Goal: Find specific page/section: Find specific page/section

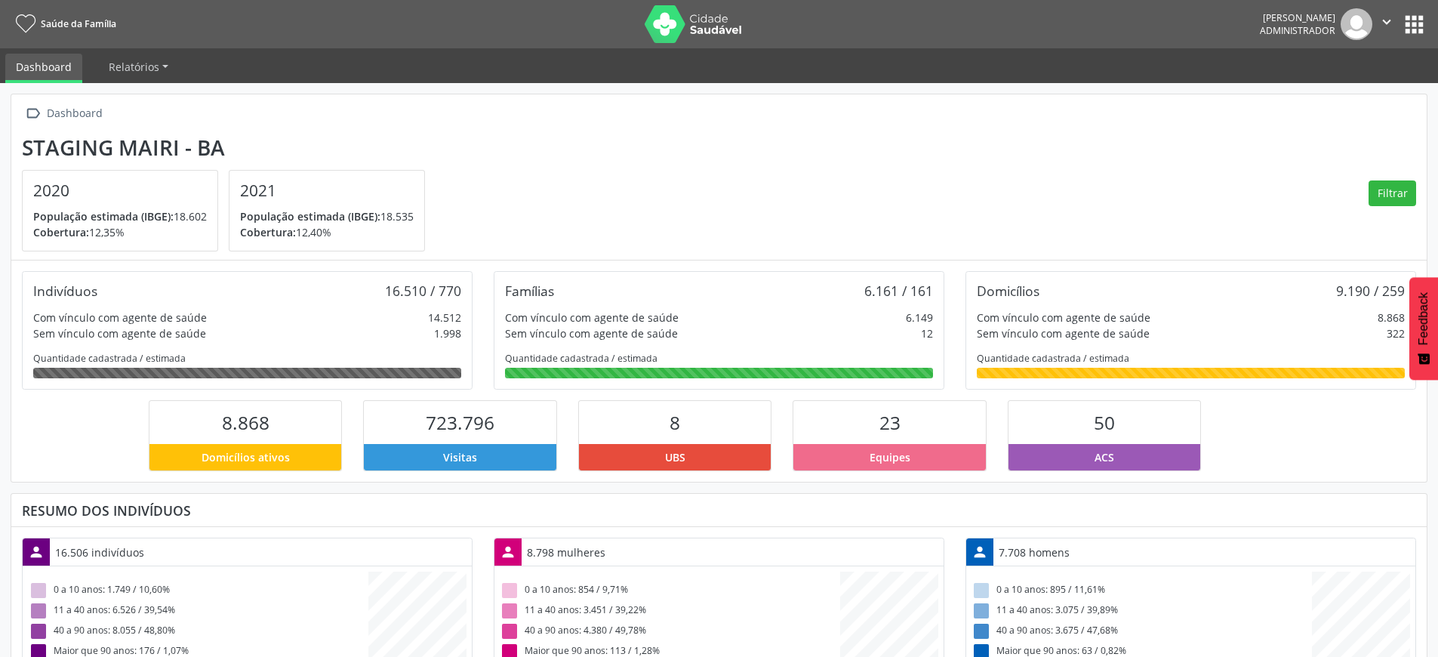
click at [1425, 20] on button "apps" at bounding box center [1414, 24] width 26 height 26
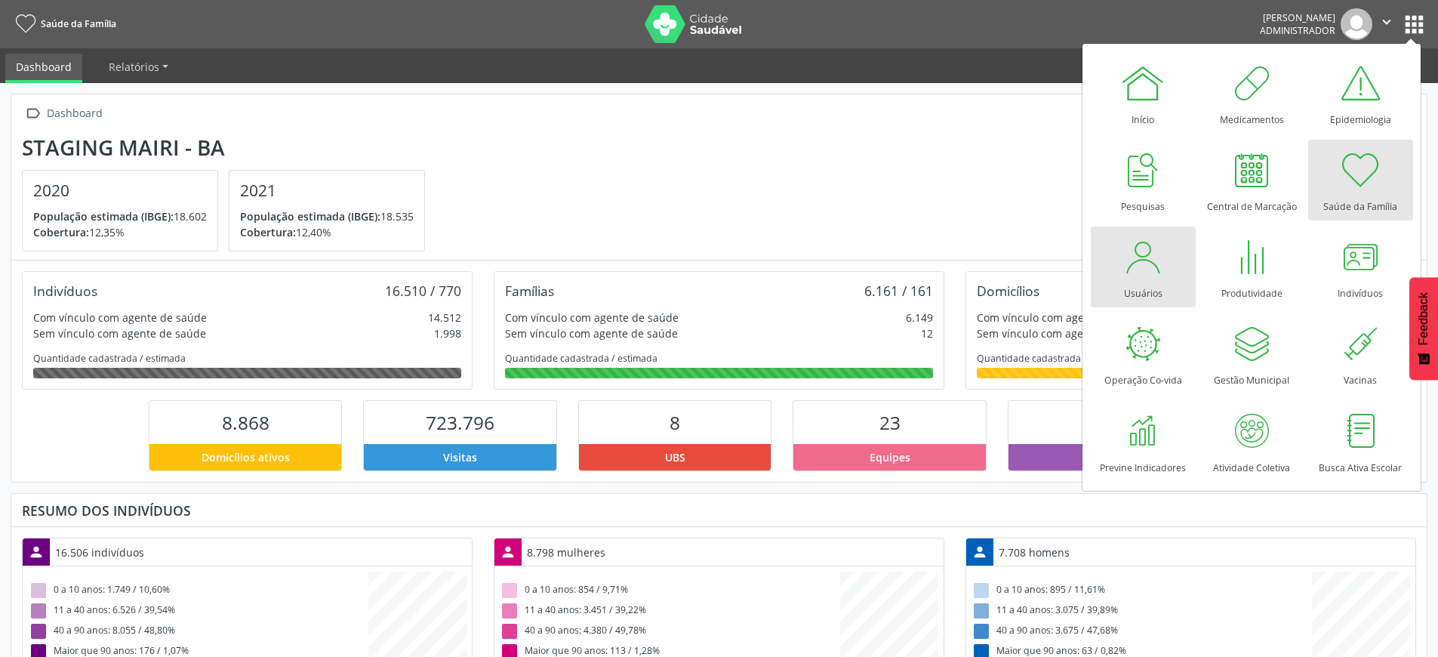
click at [1135, 280] on div "Usuários" at bounding box center [1143, 289] width 39 height 20
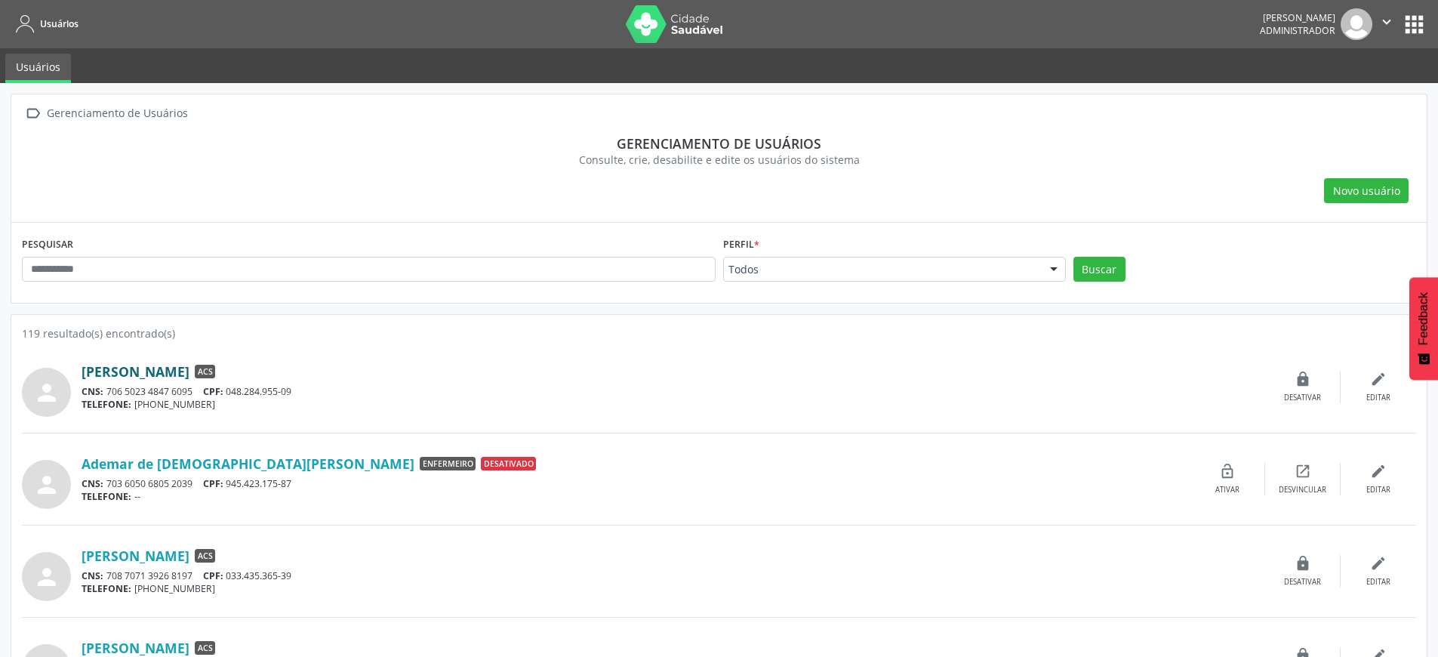
click at [159, 371] on link "[PERSON_NAME]" at bounding box center [136, 371] width 108 height 17
click at [682, 27] on img at bounding box center [675, 24] width 98 height 38
